Goal: Task Accomplishment & Management: Manage account settings

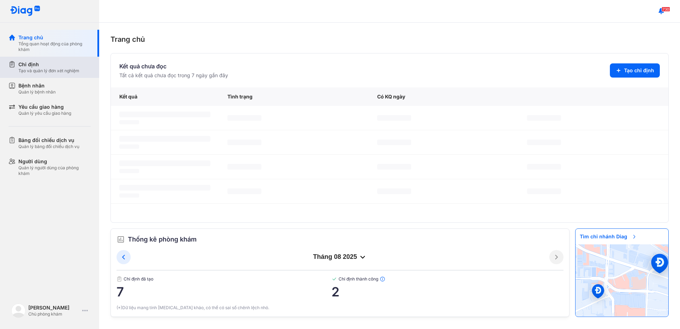
click at [65, 65] on div "Chỉ định" at bounding box center [48, 64] width 61 height 7
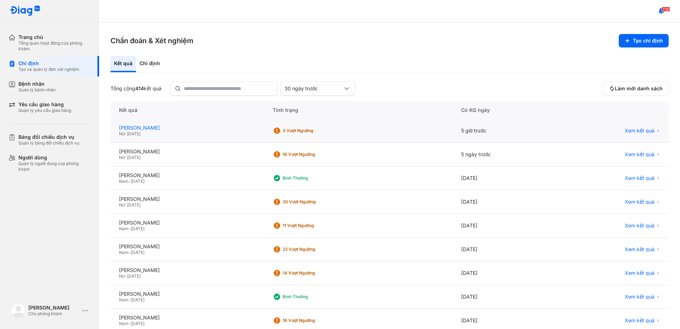
click at [134, 128] on div "[PERSON_NAME]" at bounding box center [187, 128] width 137 height 6
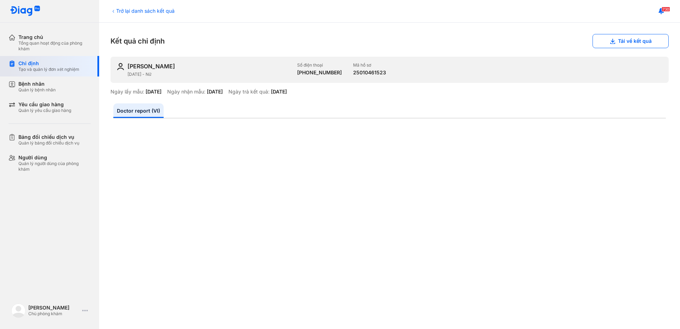
click at [48, 69] on div "Tạo và quản lý đơn xét nghiệm" at bounding box center [48, 70] width 61 height 6
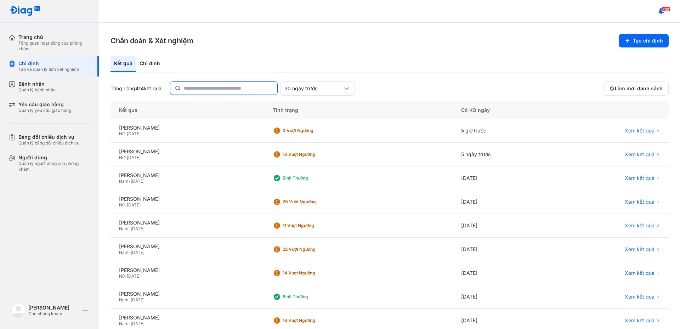
click at [203, 82] on input "text" at bounding box center [228, 88] width 89 height 13
type input "*****"
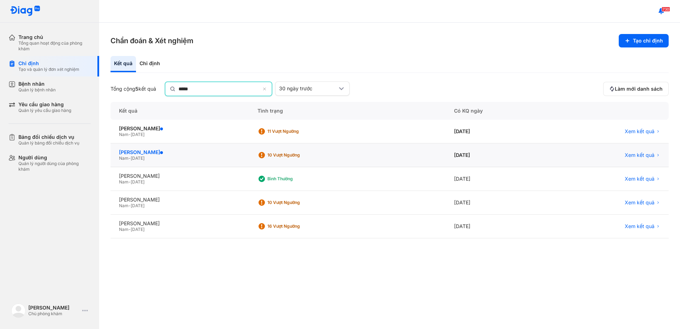
click at [140, 152] on div "NGUYỄN HỮU PHƯỚC" at bounding box center [179, 152] width 121 height 6
